Goal: Task Accomplishment & Management: Complete application form

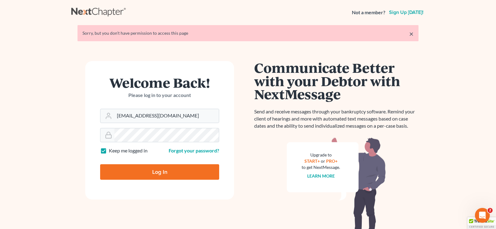
click at [152, 172] on input "Log In" at bounding box center [159, 171] width 119 height 15
type input "Thinking..."
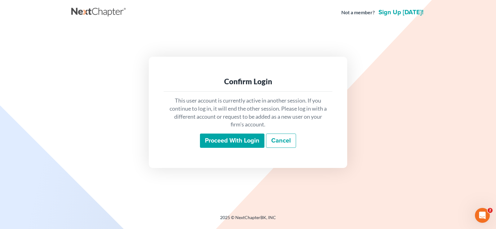
click at [235, 141] on input "Proceed with login" at bounding box center [232, 141] width 64 height 14
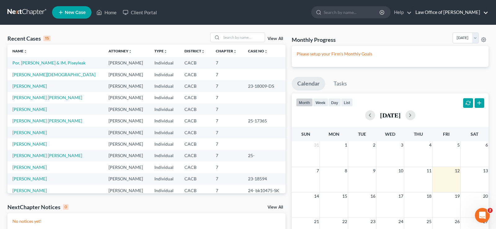
click at [485, 12] on link "Law Office of [PERSON_NAME]" at bounding box center [450, 12] width 76 height 11
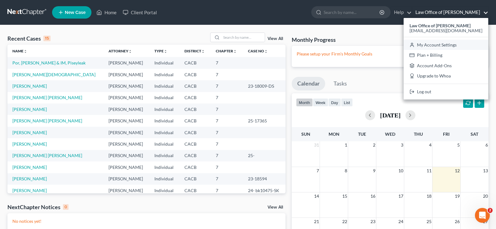
click at [453, 44] on link "My Account Settings" at bounding box center [445, 45] width 85 height 11
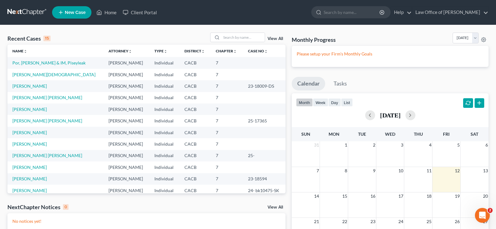
select select "29"
select select "4"
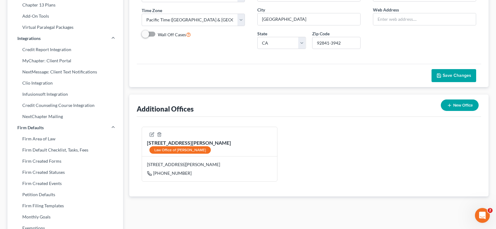
scroll to position [126, 0]
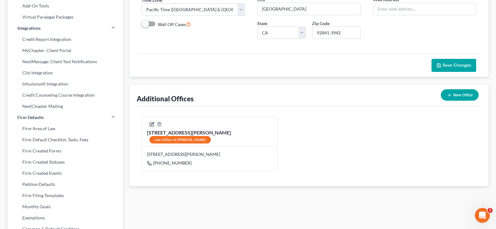
click at [154, 124] on icon "button" at bounding box center [151, 124] width 5 height 5
select select "4"
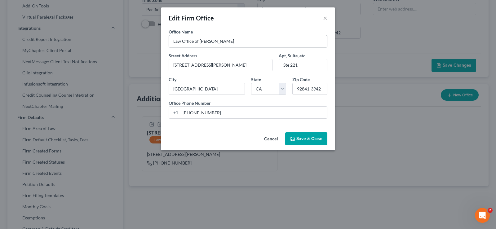
click at [213, 41] on input "Law Office of [PERSON_NAME]" at bounding box center [248, 41] width 158 height 12
type input "Law Office of [PERSON_NAME]"
click at [303, 138] on button "Save & Close" at bounding box center [306, 138] width 42 height 13
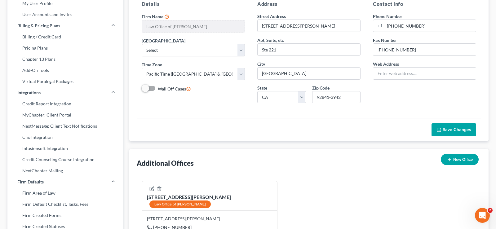
scroll to position [63, 0]
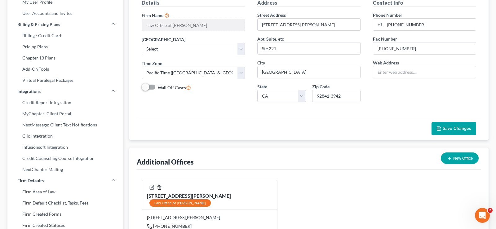
click at [162, 187] on icon "button" at bounding box center [159, 187] width 5 height 5
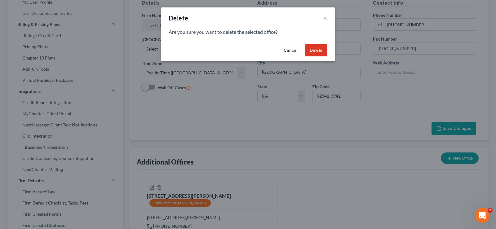
drag, startPoint x: 318, startPoint y: 49, endPoint x: 319, endPoint y: 52, distance: 3.2
click at [318, 50] on button "Delete" at bounding box center [316, 50] width 23 height 12
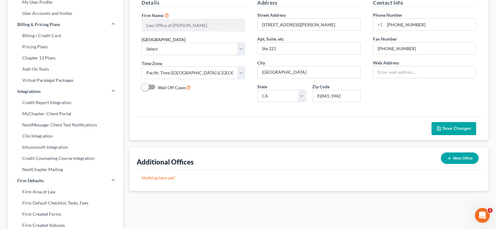
scroll to position [0, 0]
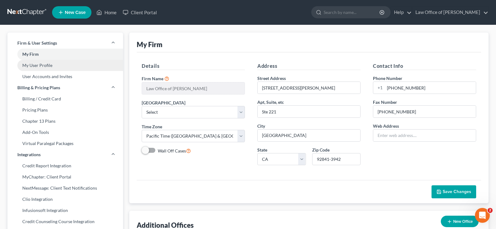
click at [48, 67] on link "My User Profile" at bounding box center [65, 65] width 116 height 11
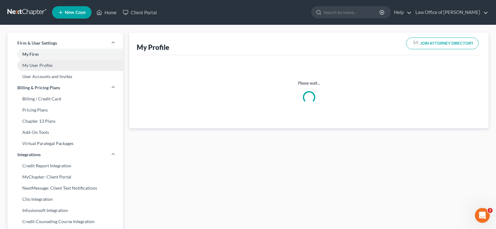
select select "4"
select select "7"
select select "attorney"
select select "0"
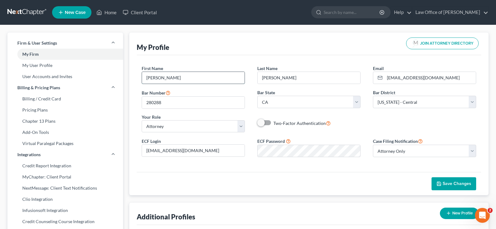
click at [191, 80] on input "[PERSON_NAME]" at bounding box center [193, 78] width 103 height 12
type input "[PERSON_NAME]"
click at [461, 184] on span "Save Changes" at bounding box center [456, 183] width 29 height 5
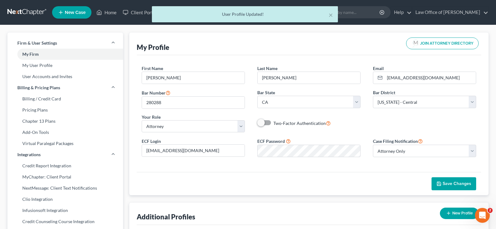
scroll to position [63, 0]
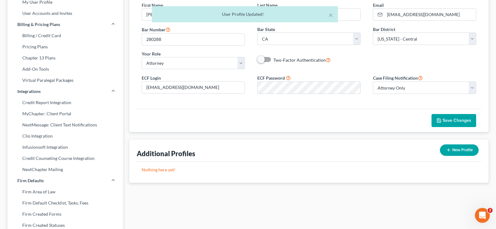
click at [459, 150] on button "New Profile" at bounding box center [459, 149] width 39 height 11
select select "7"
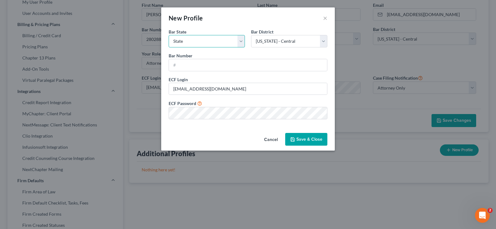
click at [169, 35] on select "State [US_STATE] AK AR AZ CA CO CT DE DC [GEOGRAPHIC_DATA] [GEOGRAPHIC_DATA] GU…" at bounding box center [207, 41] width 76 height 12
select select "4"
click option "CA" at bounding box center [0, 0] width 0 height 0
drag, startPoint x: 224, startPoint y: 14, endPoint x: 270, endPoint y: 18, distance: 46.4
click at [280, 0] on div "New Profile × Bar State * State [US_STATE] AK AR AZ CA CO CT DE DC [GEOGRAPHIC_…" at bounding box center [248, 114] width 496 height 229
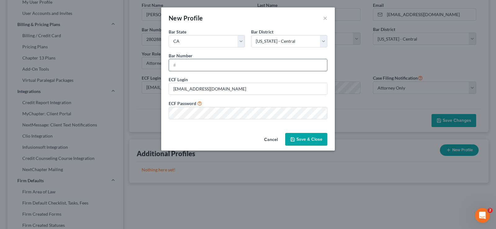
click at [189, 65] on input "text" at bounding box center [248, 65] width 158 height 12
type input "280288"
drag, startPoint x: 279, startPoint y: 13, endPoint x: 300, endPoint y: 14, distance: 20.5
click at [308, 8] on div "New Profile ×" at bounding box center [248, 17] width 174 height 21
click at [311, 138] on button "Save & Close" at bounding box center [306, 139] width 42 height 13
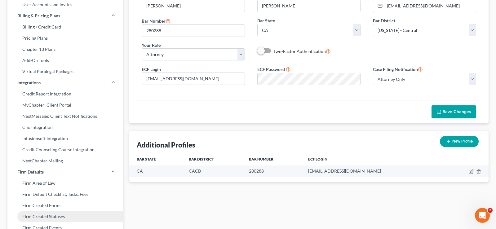
scroll to position [0, 0]
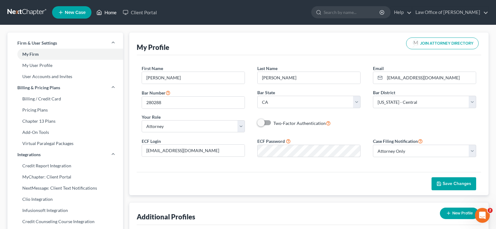
click at [111, 13] on link "Home" at bounding box center [106, 12] width 26 height 11
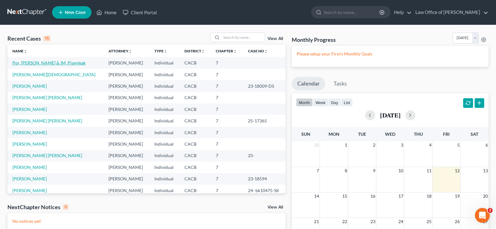
click at [59, 63] on link "Por, [PERSON_NAME] & IM, Piseyleak" at bounding box center [48, 62] width 73 height 5
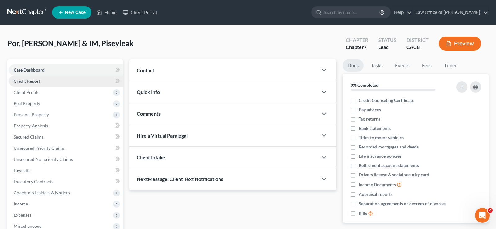
click at [34, 81] on span "Credit Report" at bounding box center [27, 80] width 27 height 5
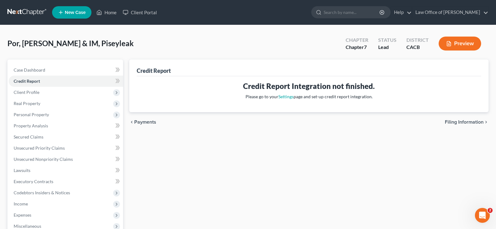
click at [462, 120] on span "Filing Information" at bounding box center [464, 122] width 39 height 5
select select "1"
select select "0"
select select "7"
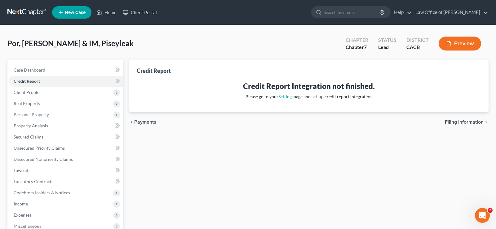
select select "4"
select select "0"
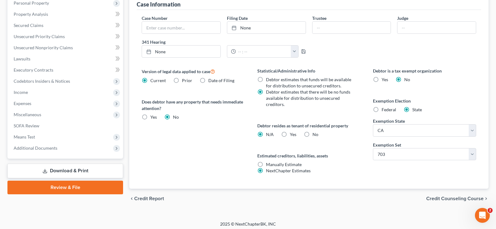
scroll to position [192, 0]
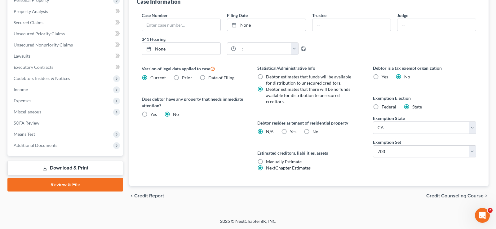
click at [458, 196] on span "Credit Counseling Course" at bounding box center [454, 195] width 57 height 5
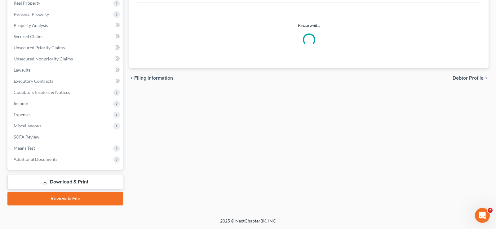
scroll to position [178, 0]
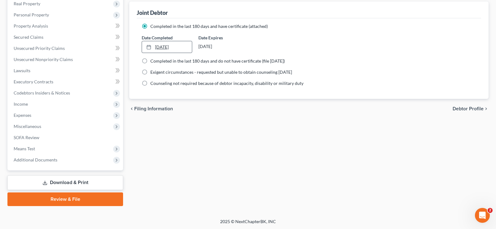
type input "[DATE]"
click at [174, 45] on link "[DATE]" at bounding box center [167, 47] width 50 height 12
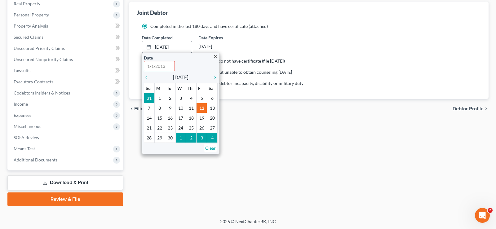
click at [179, 45] on link "[DATE]" at bounding box center [167, 47] width 50 height 12
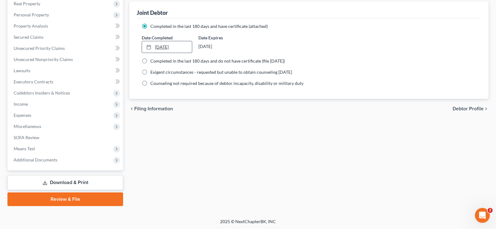
click at [179, 44] on link "[DATE]" at bounding box center [167, 47] width 50 height 12
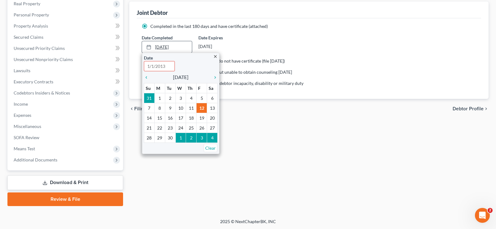
click at [182, 47] on link "[DATE]" at bounding box center [167, 47] width 50 height 12
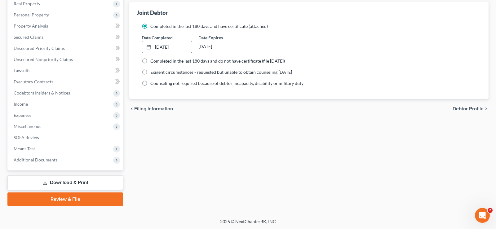
click at [186, 47] on link "[DATE]" at bounding box center [167, 47] width 50 height 12
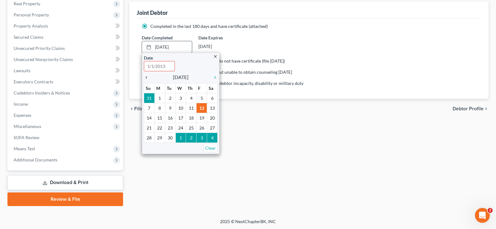
click at [147, 77] on icon "chevron_left" at bounding box center [148, 77] width 8 height 5
type input "[DATE]"
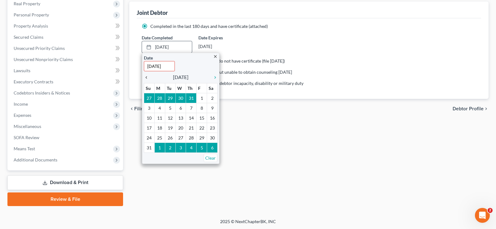
click at [147, 77] on icon "chevron_left" at bounding box center [148, 77] width 8 height 5
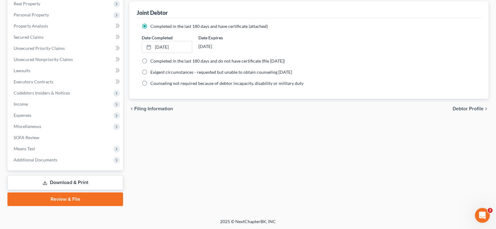
click at [467, 110] on span "Debtor Profile" at bounding box center [467, 108] width 31 height 5
select select "1"
select select "3"
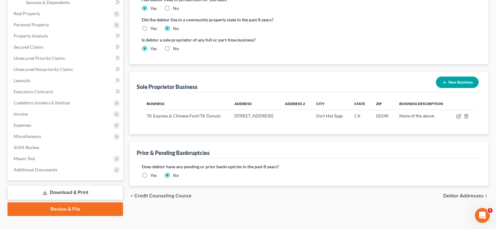
scroll to position [178, 0]
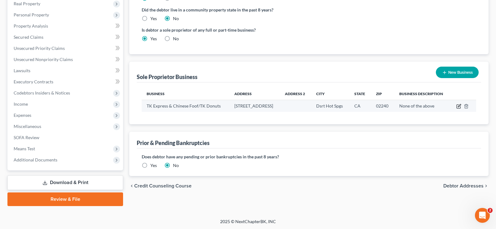
click at [458, 106] on icon "button" at bounding box center [458, 106] width 5 height 5
select select "4"
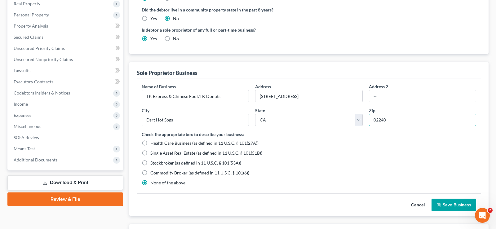
click at [377, 120] on input "02240" at bounding box center [422, 120] width 107 height 12
type input "92240"
type input "[GEOGRAPHIC_DATA]"
click at [456, 204] on button "Save Business" at bounding box center [453, 205] width 45 height 13
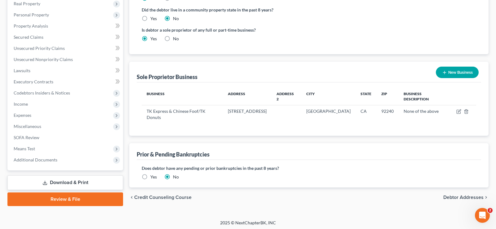
click at [459, 195] on span "Debtor Addresses" at bounding box center [463, 197] width 40 height 5
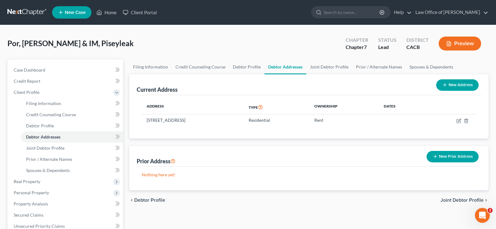
scroll to position [32, 0]
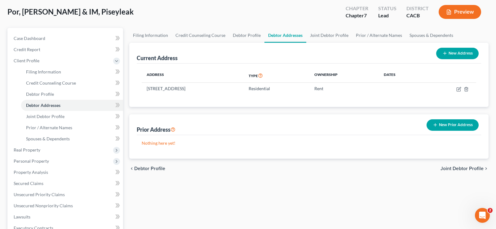
click at [462, 169] on span "Joint Debtor Profile" at bounding box center [461, 168] width 43 height 5
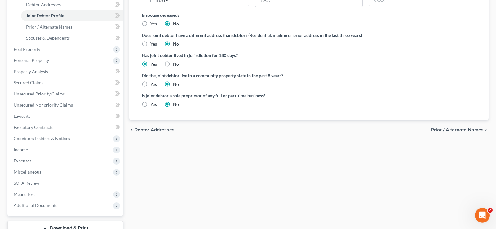
scroll to position [158, 0]
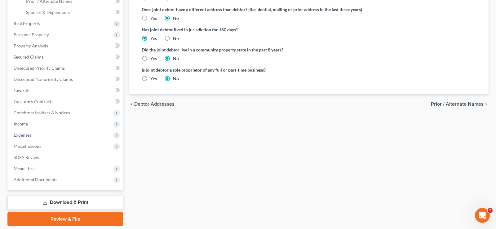
click at [457, 103] on span "Prior / Alternate Names" at bounding box center [457, 104] width 53 height 5
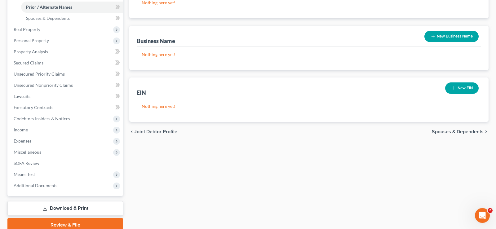
scroll to position [158, 0]
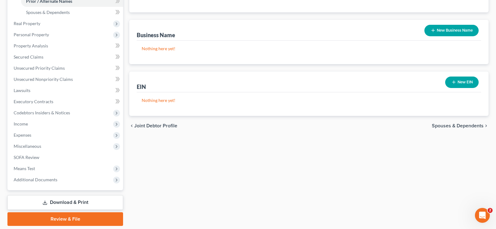
click at [450, 126] on span "Spouses & Dependents" at bounding box center [458, 125] width 52 height 5
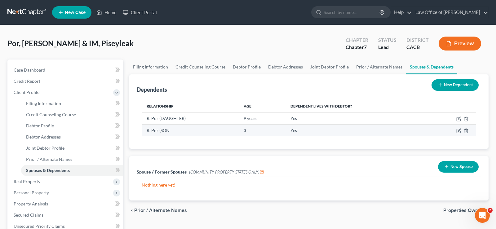
click at [256, 130] on td "3" at bounding box center [262, 131] width 47 height 12
click at [457, 130] on icon "button" at bounding box center [458, 131] width 4 height 4
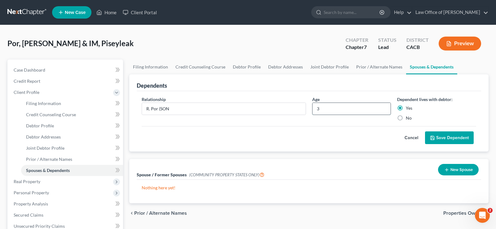
click at [332, 108] on input "3" at bounding box center [351, 109] width 78 height 12
type input "3 Years"
click at [445, 136] on button "Save Dependent" at bounding box center [449, 137] width 49 height 13
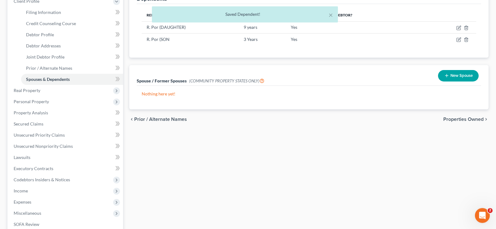
scroll to position [95, 0]
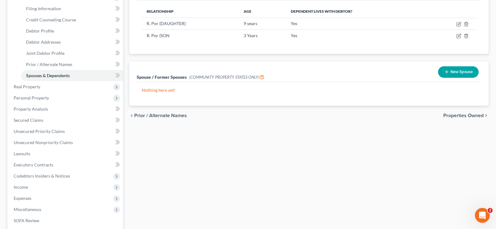
click at [456, 115] on span "Properties Owned" at bounding box center [463, 115] width 40 height 5
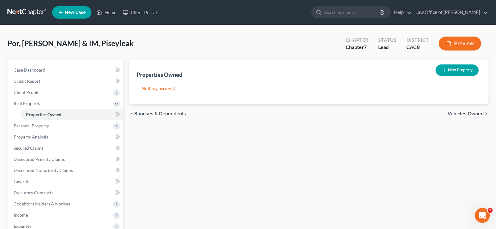
click at [462, 111] on span "Vehicles Owned" at bounding box center [465, 113] width 36 height 5
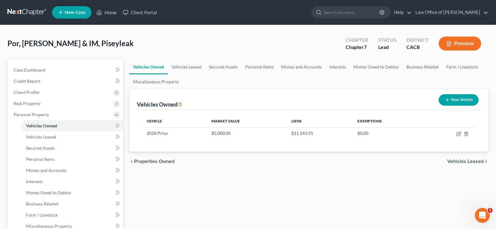
click at [455, 160] on span "Vehicles Leased" at bounding box center [465, 161] width 36 height 5
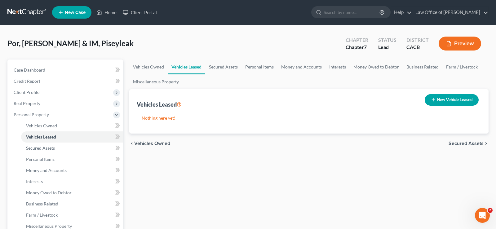
click at [455, 143] on span "Secured Assets" at bounding box center [465, 143] width 35 height 5
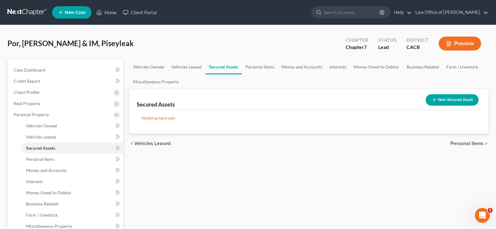
click at [460, 143] on span "Personal Items" at bounding box center [466, 143] width 33 height 5
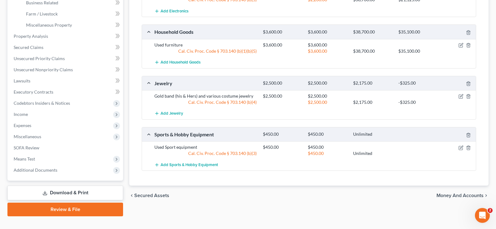
scroll to position [211, 0]
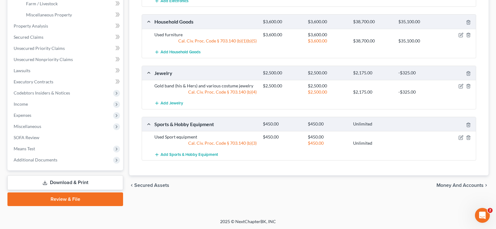
click at [149, 183] on span "Secured Assets" at bounding box center [151, 185] width 35 height 5
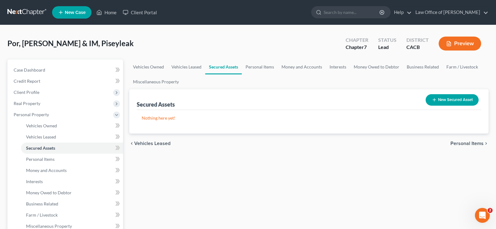
click at [462, 141] on span "Personal Items" at bounding box center [466, 143] width 33 height 5
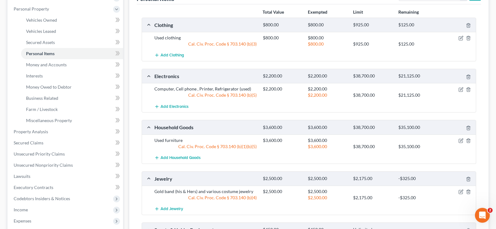
scroll to position [148, 0]
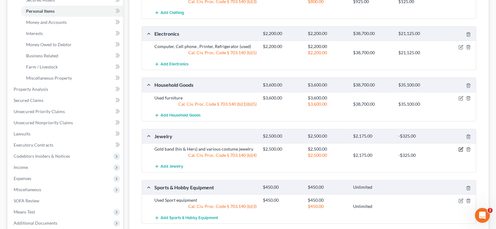
click at [460, 148] on icon "button" at bounding box center [460, 149] width 5 height 5
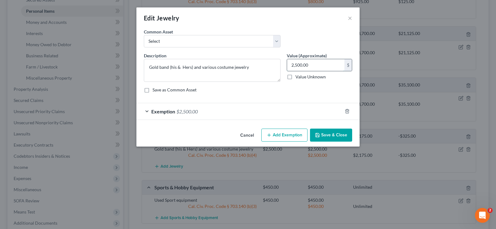
click at [314, 65] on input "2,500.00" at bounding box center [315, 65] width 57 height 12
type input "1,500"
click at [348, 110] on icon "button" at bounding box center [346, 111] width 3 height 4
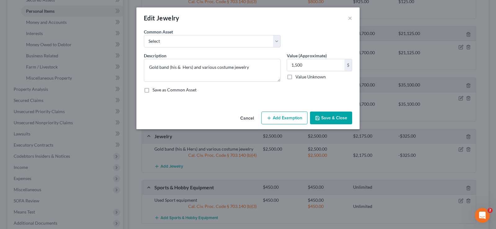
click at [294, 117] on button "Add Exemption" at bounding box center [284, 118] width 46 height 13
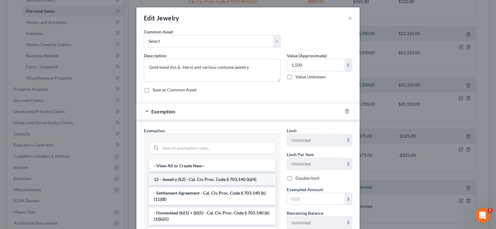
click at [243, 178] on li "12 - Jewelry (S2) - Cal. Civ. Proc. Code § 703.140 (b)(4)" at bounding box center [212, 179] width 127 height 11
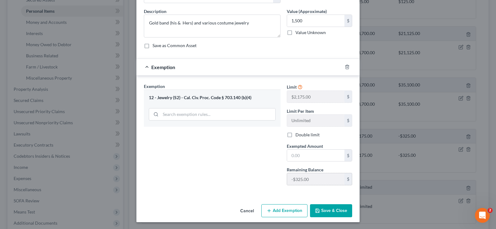
scroll to position [45, 0]
drag, startPoint x: 302, startPoint y: 151, endPoint x: 302, endPoint y: 160, distance: 9.3
click at [301, 155] on input "text" at bounding box center [315, 155] width 57 height 12
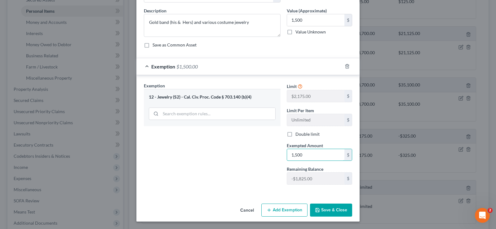
type input "1,500"
click at [329, 208] on button "Save & Close" at bounding box center [331, 210] width 42 height 13
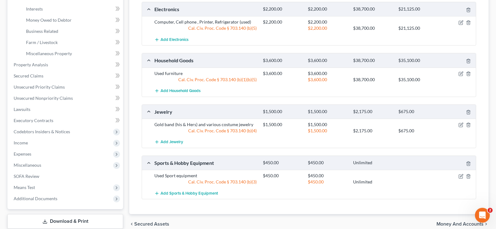
scroll to position [211, 0]
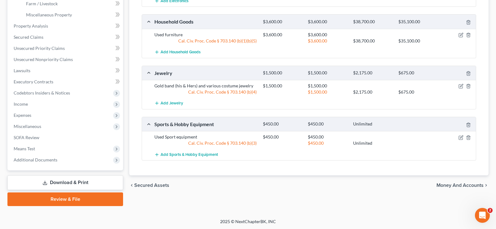
click at [451, 185] on span "Money and Accounts" at bounding box center [459, 185] width 47 height 5
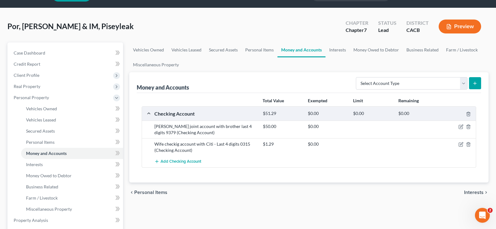
scroll to position [63, 0]
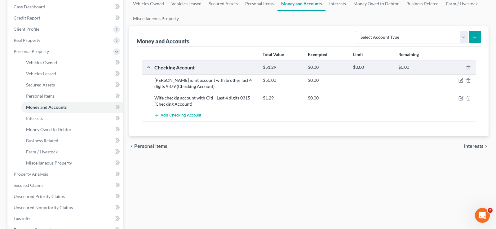
click at [473, 147] on span "Interests" at bounding box center [474, 146] width 20 height 5
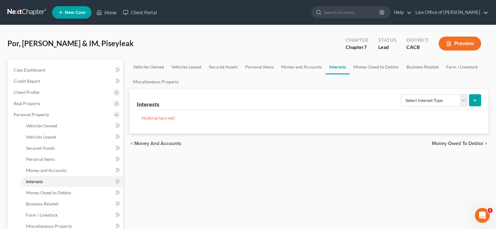
click at [451, 143] on span "Money Owed to Debtor" at bounding box center [458, 143] width 52 height 5
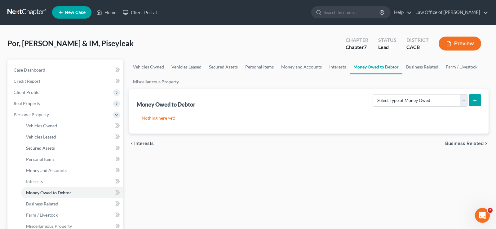
click at [464, 145] on span "Business Related" at bounding box center [464, 143] width 38 height 5
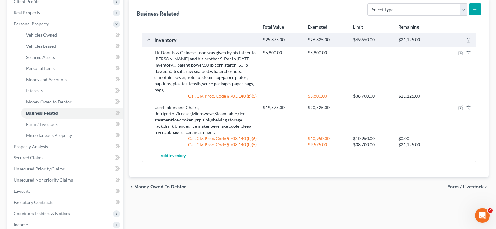
scroll to position [190, 0]
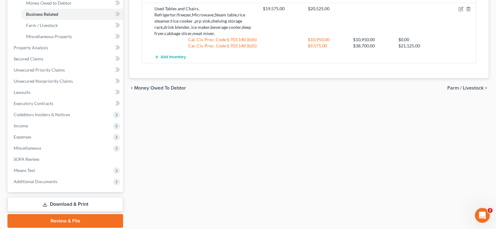
click at [471, 86] on span "Farm / Livestock" at bounding box center [465, 88] width 36 height 5
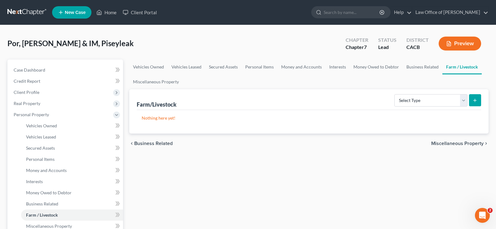
click at [442, 145] on span "Miscellaneous Property" at bounding box center [457, 143] width 52 height 5
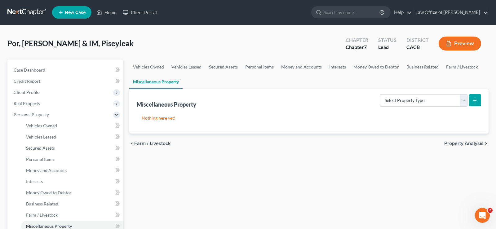
click at [457, 143] on span "Property Analysis" at bounding box center [463, 143] width 39 height 5
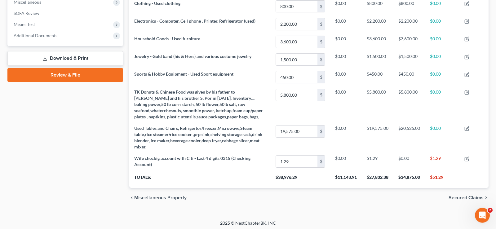
scroll to position [226, 0]
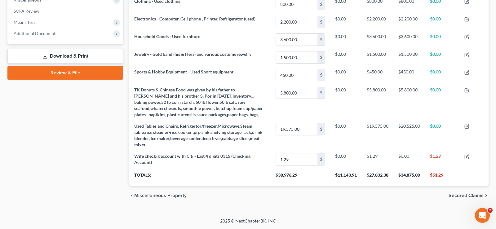
click at [462, 195] on span "Secured Claims" at bounding box center [465, 195] width 35 height 5
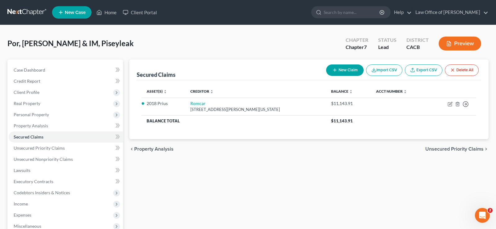
click at [434, 149] on span "Unsecured Priority Claims" at bounding box center [454, 149] width 58 height 5
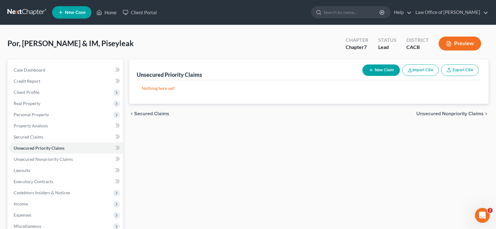
click at [456, 112] on span "Unsecured Nonpriority Claims" at bounding box center [449, 113] width 67 height 5
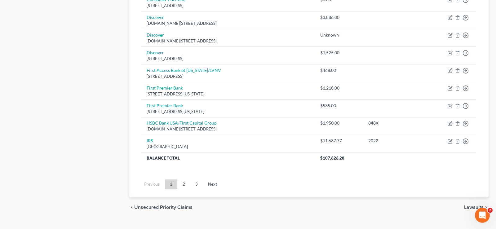
scroll to position [481, 0]
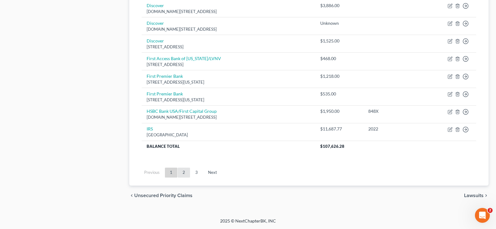
click at [184, 174] on link "2" at bounding box center [184, 173] width 12 height 10
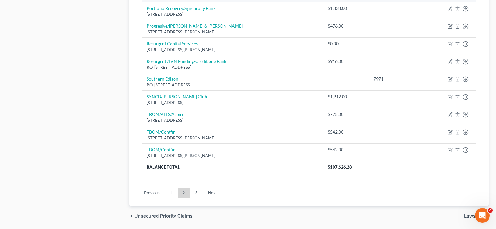
scroll to position [486, 0]
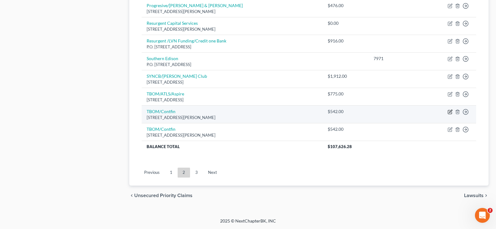
click at [452, 112] on td "Move to D Move to E Move to G Move to Notice Only" at bounding box center [452, 114] width 48 height 18
click at [448, 112] on icon "button" at bounding box center [450, 112] width 4 height 4
select select "7"
select select "0"
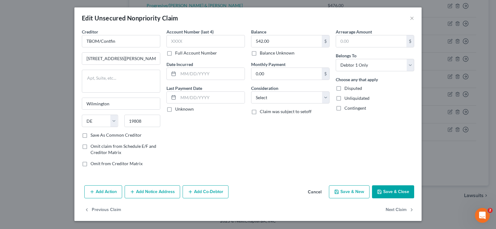
click at [352, 192] on button "Save & New" at bounding box center [349, 191] width 41 height 13
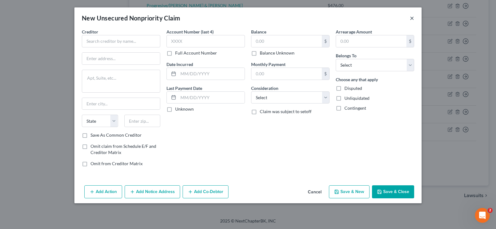
click at [411, 20] on button "×" at bounding box center [412, 17] width 4 height 7
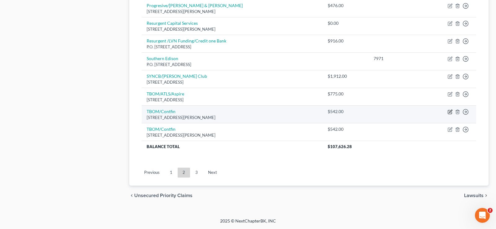
click at [448, 112] on icon "button" at bounding box center [450, 112] width 4 height 4
select select "7"
select select "0"
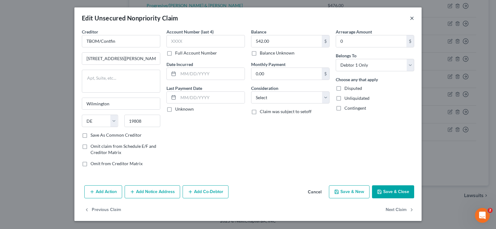
click at [411, 18] on button "×" at bounding box center [412, 17] width 4 height 7
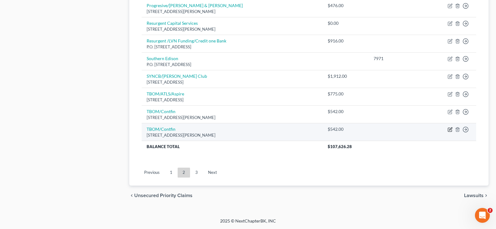
click at [449, 131] on icon "button" at bounding box center [449, 129] width 5 height 5
select select "7"
select select "0"
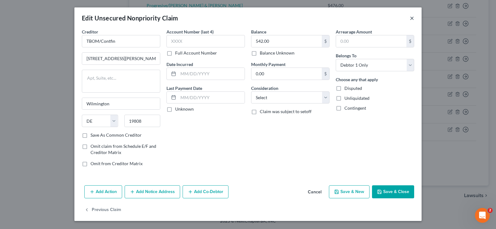
click at [411, 19] on button "×" at bounding box center [412, 17] width 4 height 7
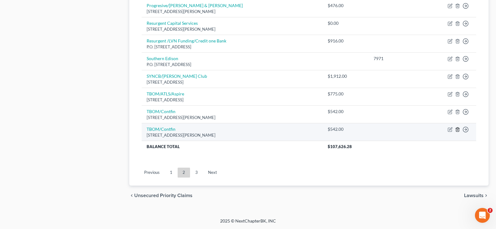
click at [458, 130] on icon "button" at bounding box center [457, 129] width 5 height 5
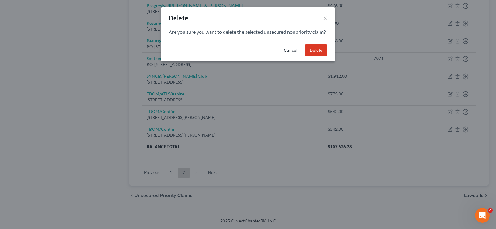
drag, startPoint x: 321, startPoint y: 56, endPoint x: 327, endPoint y: 60, distance: 7.4
click at [321, 55] on button "Delete" at bounding box center [316, 50] width 23 height 12
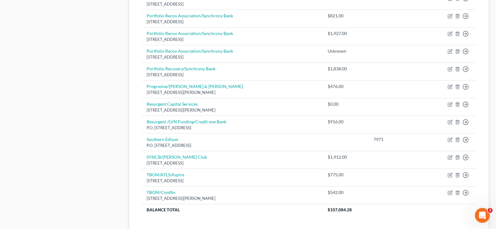
scroll to position [469, 0]
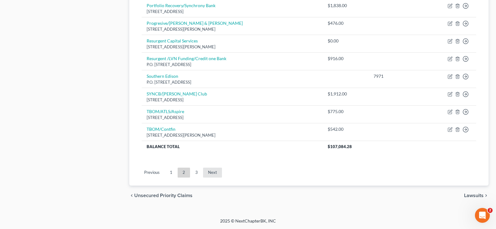
click at [209, 173] on link "Next" at bounding box center [212, 173] width 19 height 10
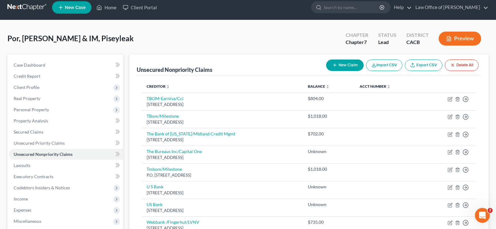
scroll to position [116, 0]
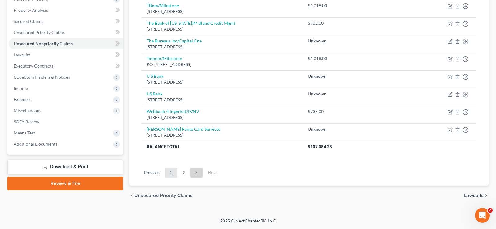
click at [172, 174] on link "1" at bounding box center [171, 173] width 12 height 10
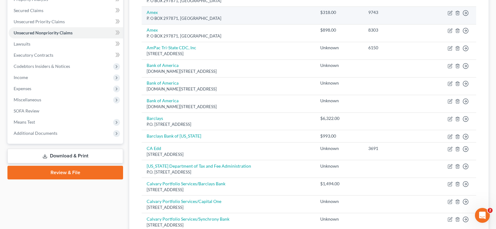
scroll to position [0, 0]
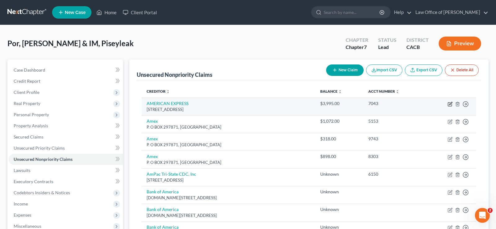
click at [450, 105] on icon "button" at bounding box center [449, 104] width 5 height 5
select select "45"
select select "1"
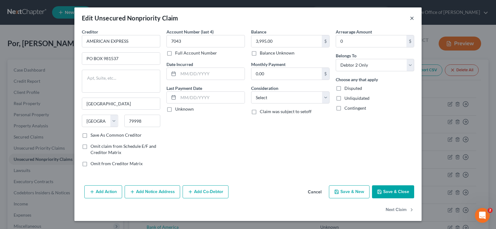
click at [413, 19] on button "×" at bounding box center [412, 17] width 4 height 7
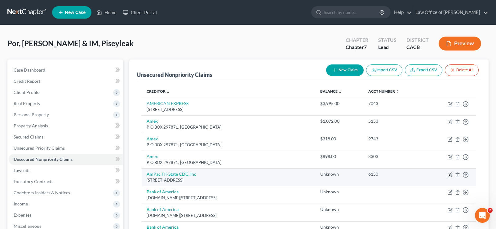
click at [450, 177] on icon "button" at bounding box center [450, 175] width 4 height 4
select select "4"
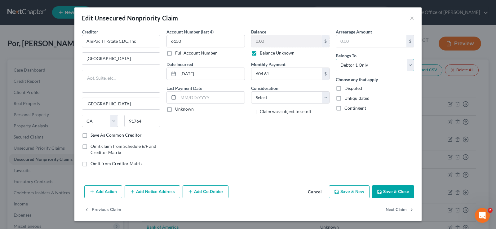
click at [336, 59] on select "Select Debtor 1 Only Debtor 2 Only Debtor 1 And Debtor 2 Only At Least One Of T…" at bounding box center [375, 65] width 78 height 12
select select "1"
click option "Debtor 2 Only" at bounding box center [0, 0] width 0 height 0
click at [407, 190] on button "Save & Close" at bounding box center [393, 191] width 42 height 13
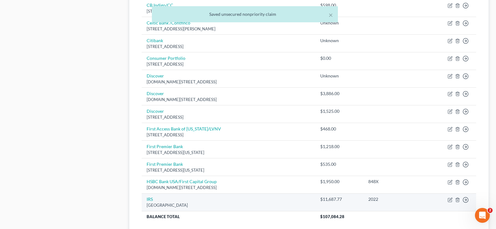
scroll to position [481, 0]
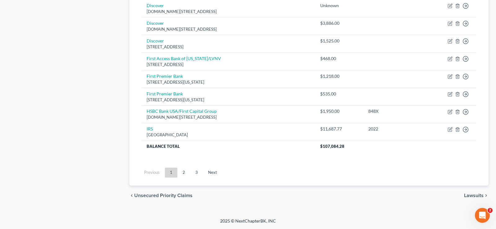
click at [472, 195] on span "Lawsuits" at bounding box center [474, 195] width 20 height 5
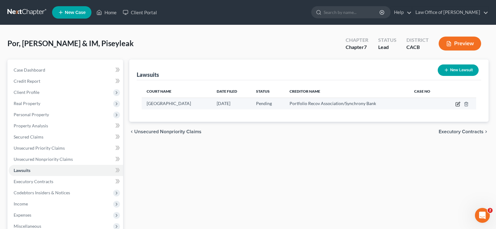
click at [457, 103] on icon "button" at bounding box center [457, 104] width 5 height 5
select select "4"
select select "0"
select select "4"
select select "48"
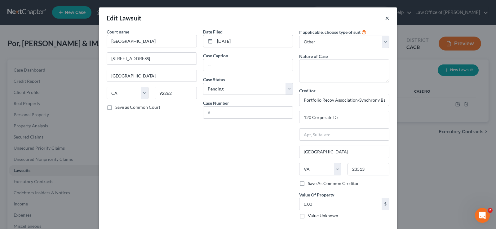
click at [386, 18] on button "×" at bounding box center [387, 17] width 4 height 7
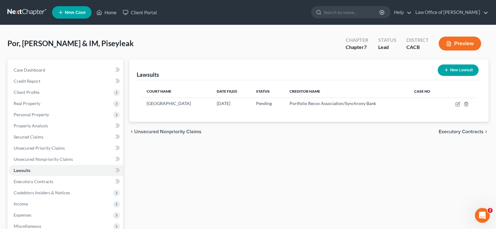
click at [448, 129] on span "Executory Contracts" at bounding box center [460, 131] width 45 height 5
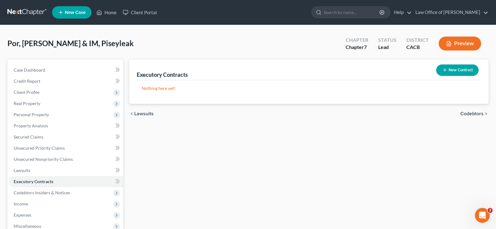
click at [470, 112] on span "Codebtors" at bounding box center [471, 113] width 23 height 5
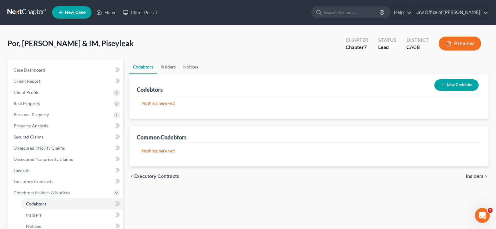
click at [478, 174] on span "Insiders" at bounding box center [475, 176] width 18 height 5
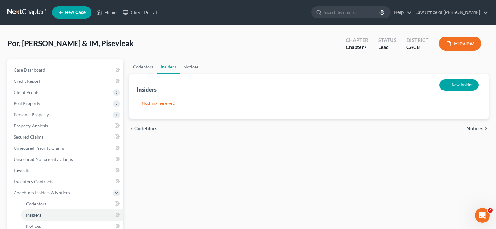
click at [475, 130] on span "Notices" at bounding box center [474, 128] width 17 height 5
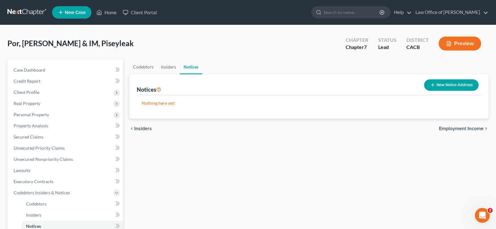
click at [451, 127] on span "Employment Income" at bounding box center [461, 128] width 45 height 5
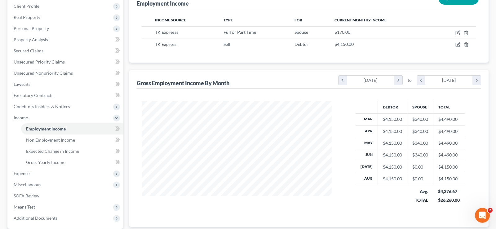
scroll to position [50, 0]
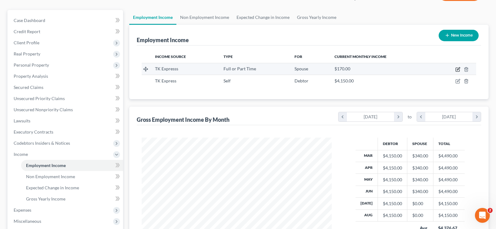
click at [457, 68] on icon "button" at bounding box center [457, 70] width 4 height 4
select select "0"
select select "4"
select select "0"
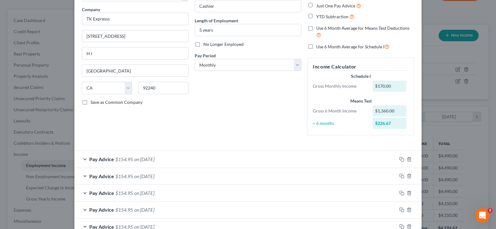
scroll to position [0, 0]
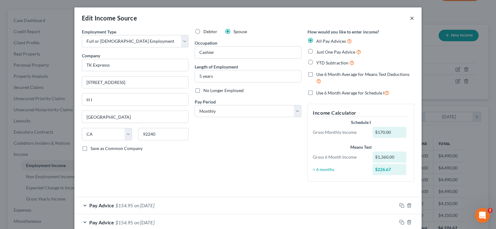
click at [412, 15] on button "×" at bounding box center [412, 17] width 4 height 7
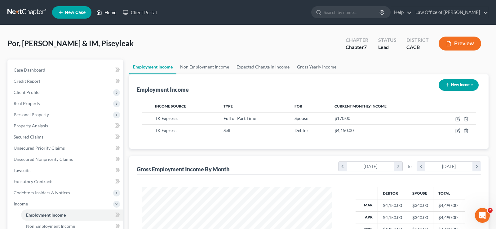
click at [112, 12] on link "Home" at bounding box center [106, 12] width 26 height 11
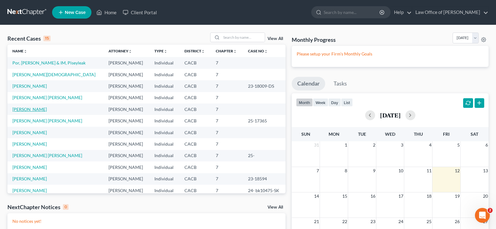
click at [40, 111] on link "[PERSON_NAME]" at bounding box center [29, 109] width 34 height 5
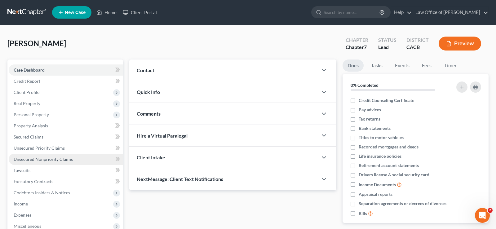
scroll to position [32, 0]
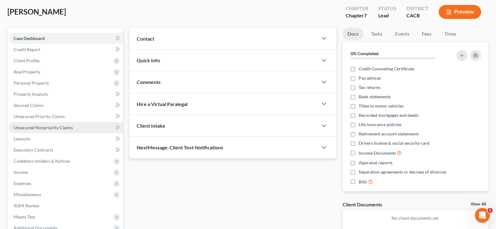
click at [68, 128] on span "Unsecured Nonpriority Claims" at bounding box center [43, 127] width 59 height 5
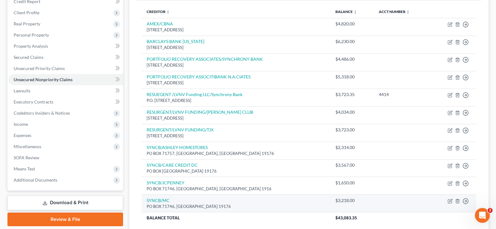
scroll to position [32, 0]
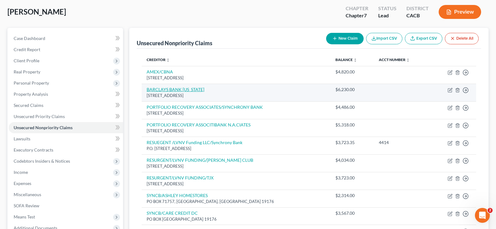
click at [199, 90] on link "BARCLAYS BANK [US_STATE]" at bounding box center [176, 89] width 58 height 5
select select "7"
select select "0"
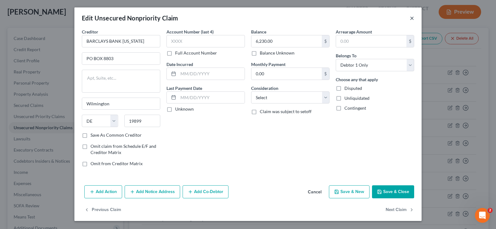
click at [411, 16] on button "×" at bounding box center [412, 17] width 4 height 7
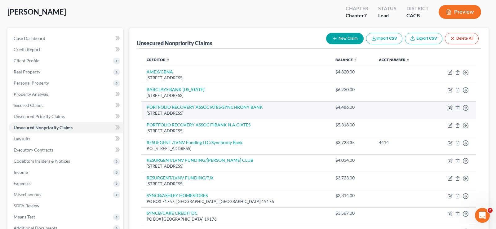
click at [449, 108] on icon "button" at bounding box center [450, 107] width 3 height 3
select select "48"
select select "0"
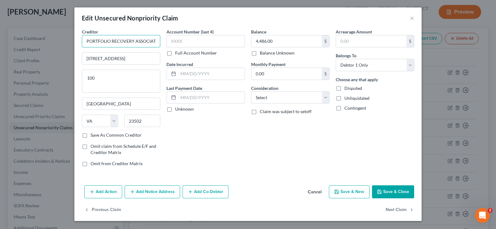
click at [157, 40] on input "PORTFOLIO RECOVERY ASSOCIATES/SYNCHRONY BANK" at bounding box center [121, 41] width 78 height 12
click at [413, 21] on button "×" at bounding box center [412, 17] width 4 height 7
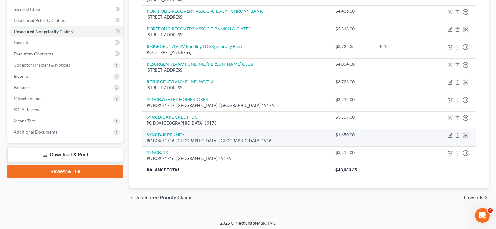
scroll to position [130, 0]
